Goal: Information Seeking & Learning: Learn about a topic

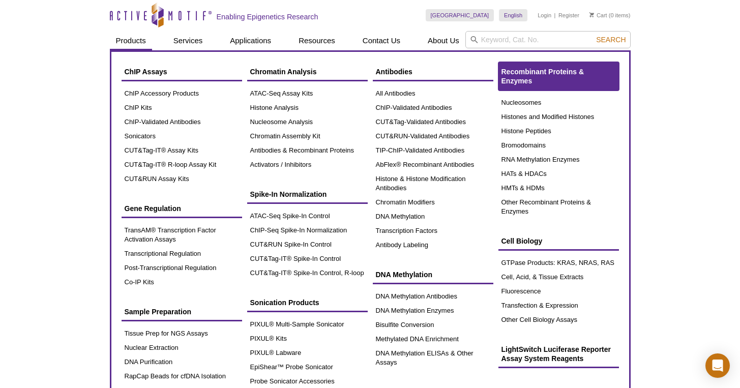
click at [547, 78] on link "Recombinant Proteins & Enzymes" at bounding box center [558, 76] width 121 height 28
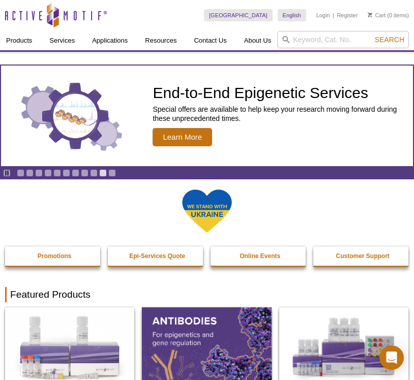
select select "[GEOGRAPHIC_DATA]"
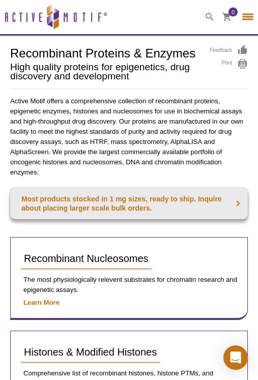
select select "[GEOGRAPHIC_DATA]"
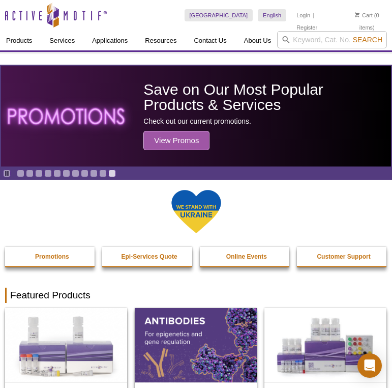
select select "[GEOGRAPHIC_DATA]"
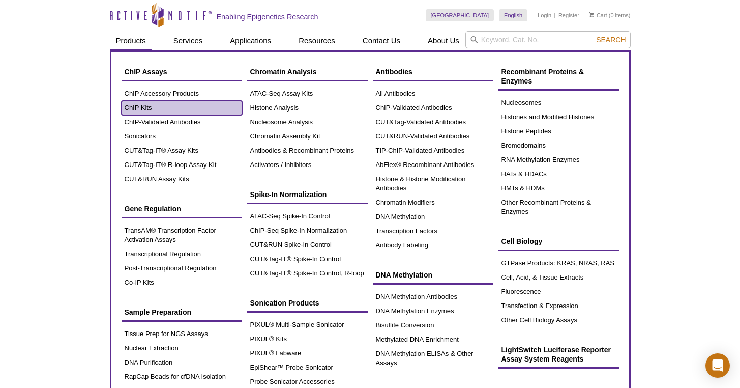
click at [154, 106] on link "ChIP Kits" at bounding box center [182, 108] width 121 height 14
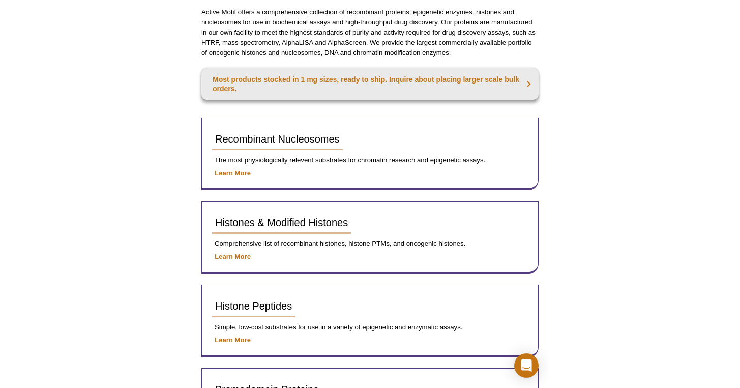
scroll to position [80, 0]
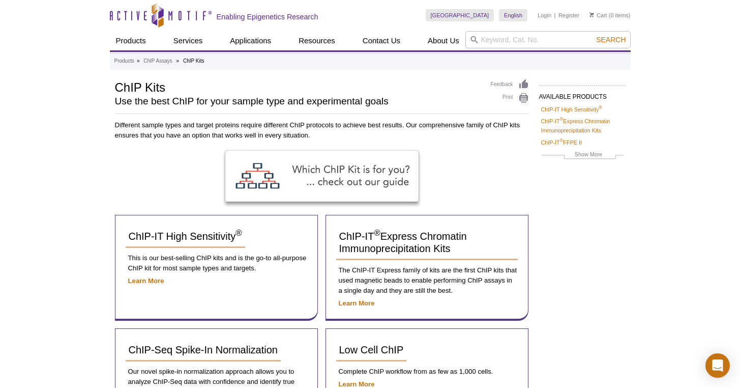
click at [616, 137] on li "ChIP-IT ® FFPE II" at bounding box center [582, 142] width 86 height 12
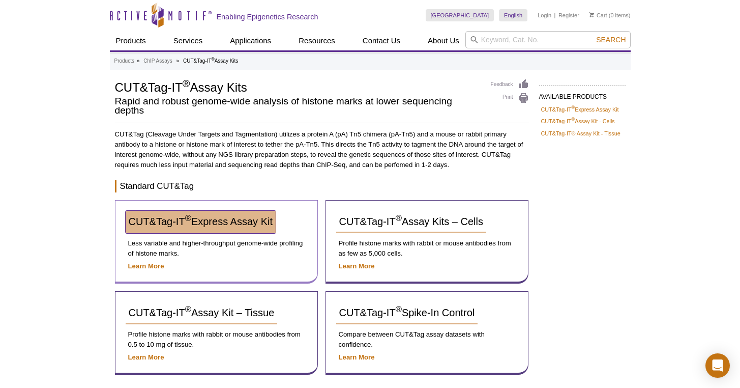
click at [195, 216] on span "CUT&Tag-IT ® Express Assay Kit" at bounding box center [201, 221] width 144 height 11
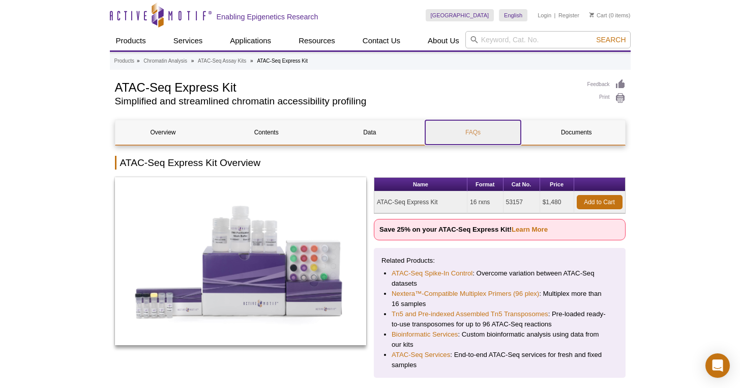
click at [468, 143] on link "FAQs" at bounding box center [473, 132] width 96 height 24
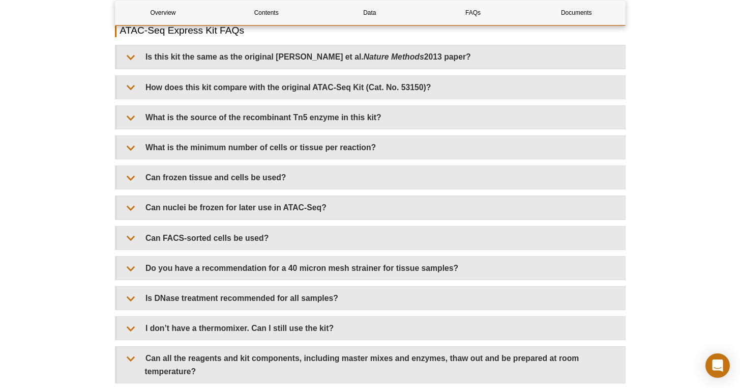
scroll to position [1547, 0]
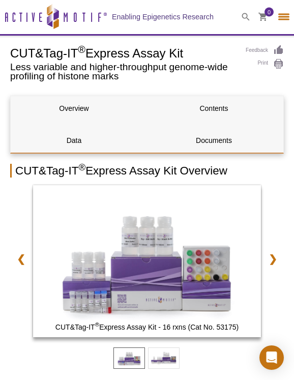
select select "[GEOGRAPHIC_DATA]"
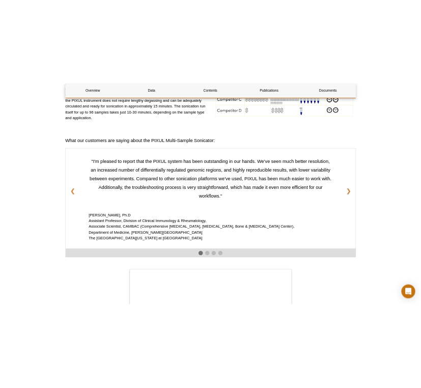
scroll to position [1298, 0]
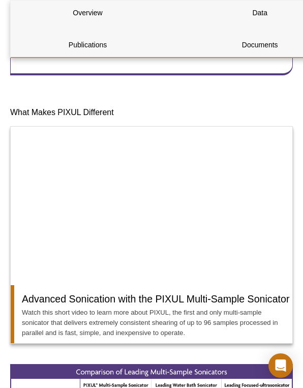
select select "[GEOGRAPHIC_DATA]"
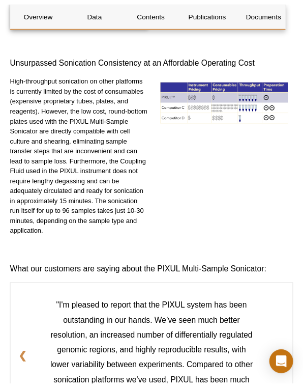
scroll to position [1300, 0]
